Goal: Navigation & Orientation: Go to known website

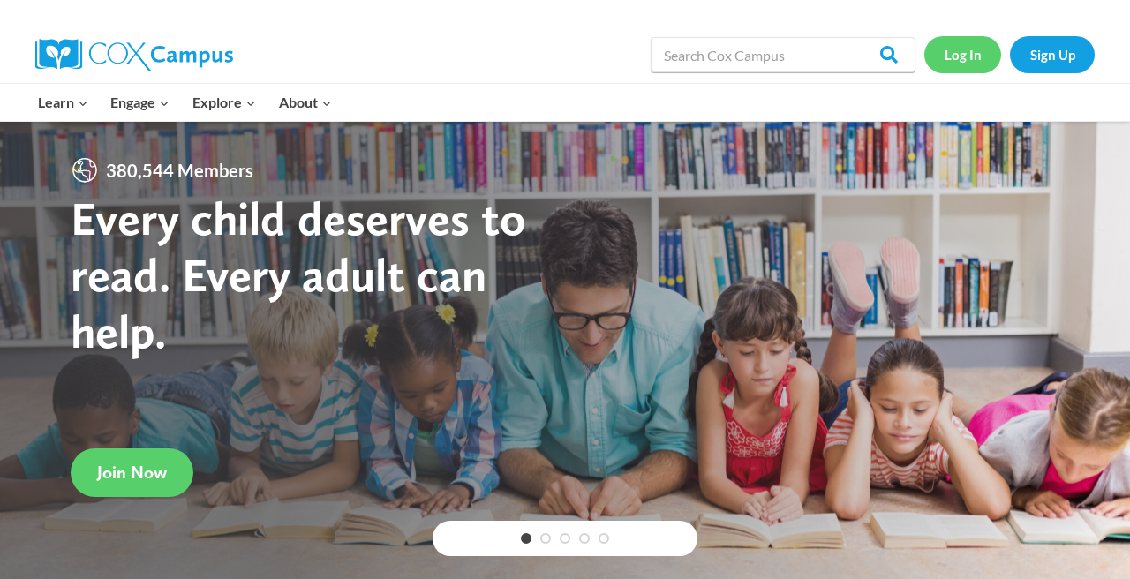
click at [964, 57] on link "Log In" at bounding box center [962, 54] width 77 height 36
click at [592, 223] on div at bounding box center [565, 362] width 1130 height 482
click at [958, 53] on link "Log In" at bounding box center [962, 54] width 77 height 36
click at [819, 315] on div at bounding box center [565, 362] width 1130 height 482
click at [962, 51] on link "Log In" at bounding box center [962, 54] width 77 height 36
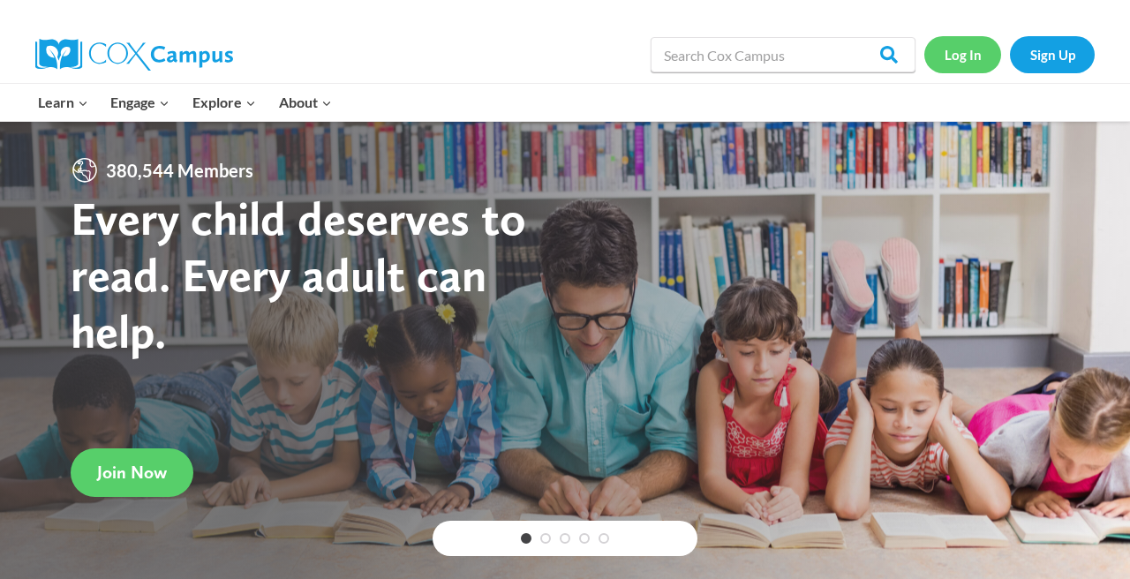
click at [959, 54] on link "Log In" at bounding box center [962, 54] width 77 height 36
